Goal: Transaction & Acquisition: Purchase product/service

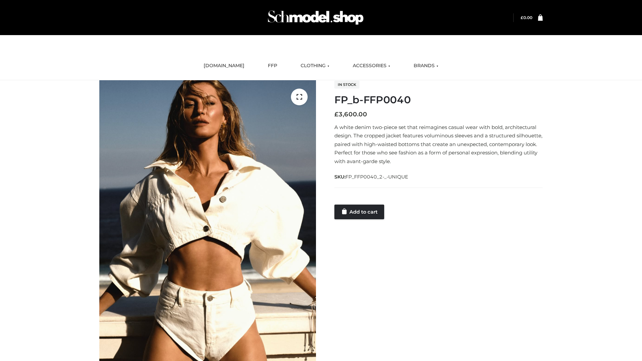
click at [360, 212] on link "Add to cart" at bounding box center [359, 212] width 50 height 15
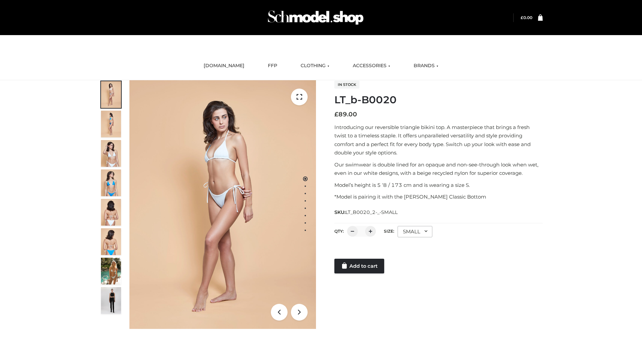
click at [360, 266] on link "Add to cart" at bounding box center [359, 266] width 50 height 15
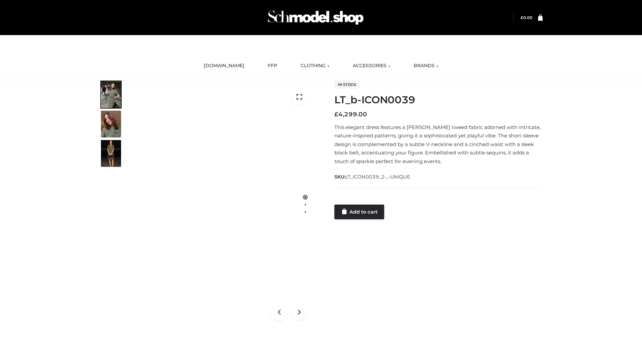
click at [360, 212] on link "Add to cart" at bounding box center [359, 212] width 50 height 15
